Goal: Transaction & Acquisition: Purchase product/service

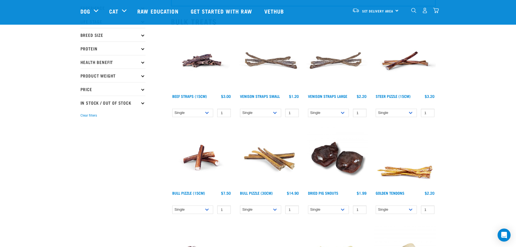
scroll to position [54, 0]
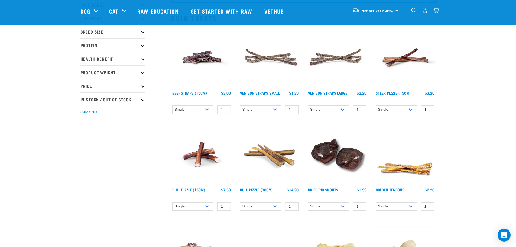
click at [143, 44] on icon at bounding box center [142, 45] width 3 height 3
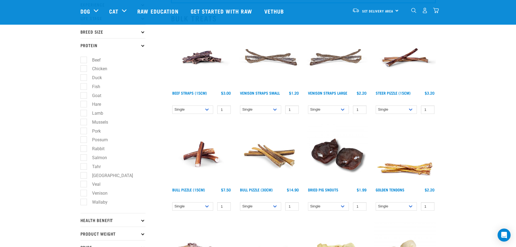
click at [86, 200] on label "Wallaby" at bounding box center [96, 202] width 26 height 7
click at [84, 200] on input "Wallaby" at bounding box center [82, 201] width 4 height 4
checkbox input "true"
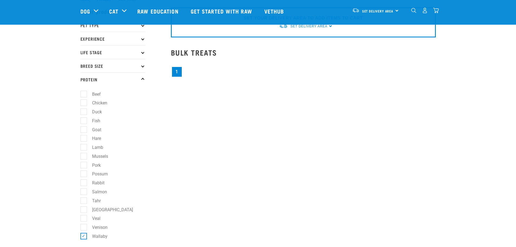
scroll to position [54, 0]
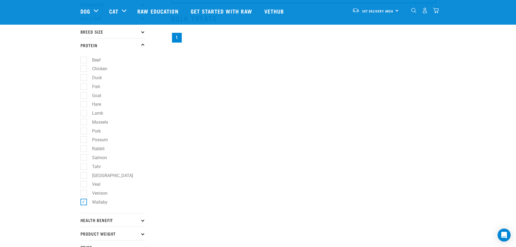
click at [83, 192] on label "Venison" at bounding box center [96, 193] width 26 height 7
click at [83, 192] on input "Venison" at bounding box center [82, 192] width 4 height 4
checkbox input "true"
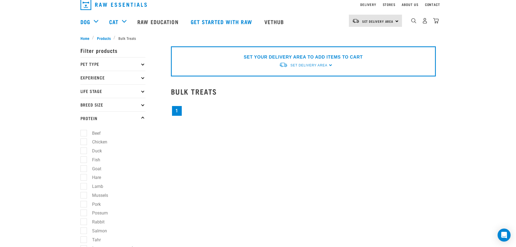
scroll to position [54, 0]
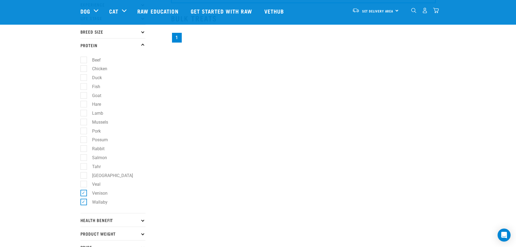
click at [83, 94] on label "Goat" at bounding box center [93, 95] width 20 height 7
click at [82, 94] on input "Goat" at bounding box center [82, 95] width 4 height 4
checkbox input "true"
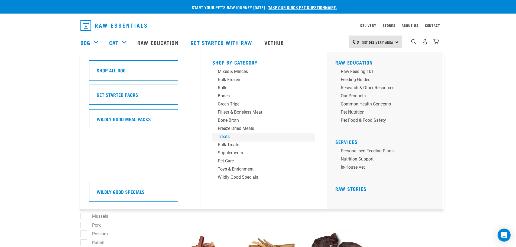
click at [222, 136] on div "Treats" at bounding box center [260, 136] width 85 height 7
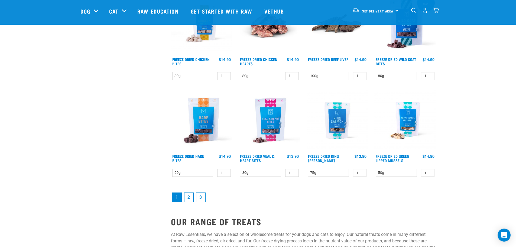
scroll to position [677, 0]
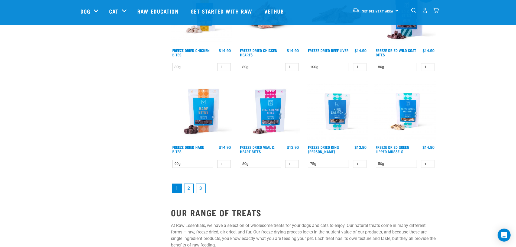
click at [190, 188] on link "2" at bounding box center [189, 188] width 10 height 10
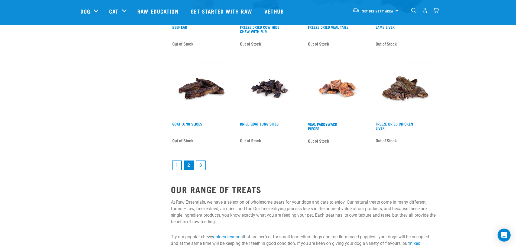
scroll to position [704, 0]
click at [199, 164] on link "3" at bounding box center [201, 165] width 10 height 10
